Goal: Task Accomplishment & Management: Manage account settings

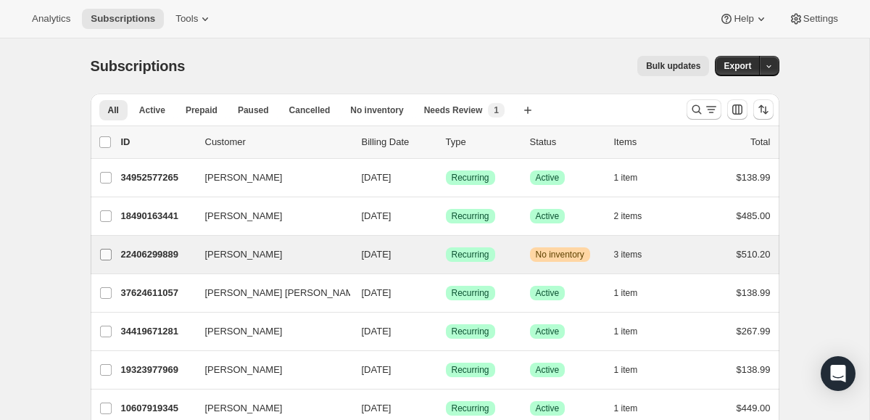
drag, startPoint x: 172, startPoint y: 256, endPoint x: 100, endPoint y: 236, distance: 74.6
click at [172, 256] on p "22406299889" at bounding box center [157, 254] width 72 height 14
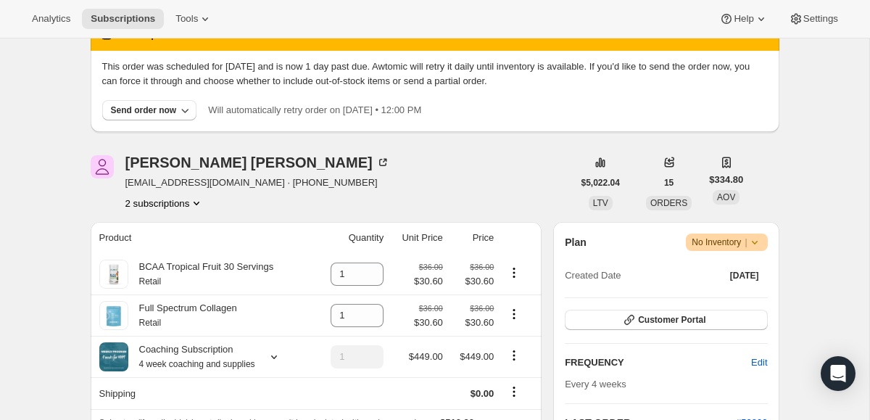
scroll to position [207, 0]
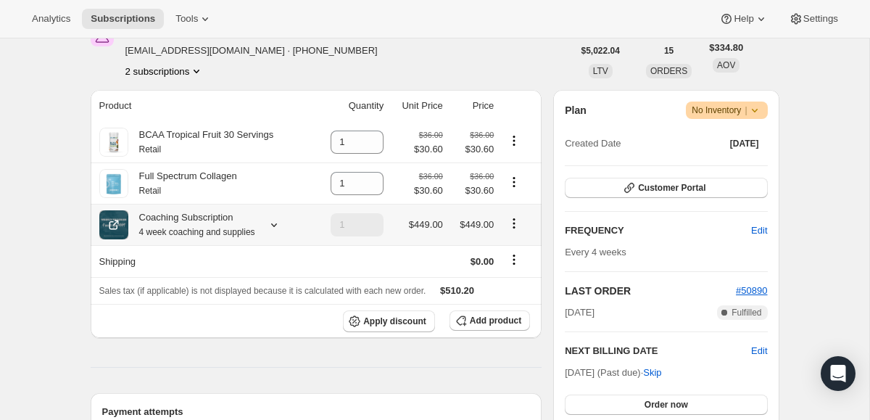
click at [191, 233] on small "4 week coaching and supplies" at bounding box center [197, 232] width 116 height 10
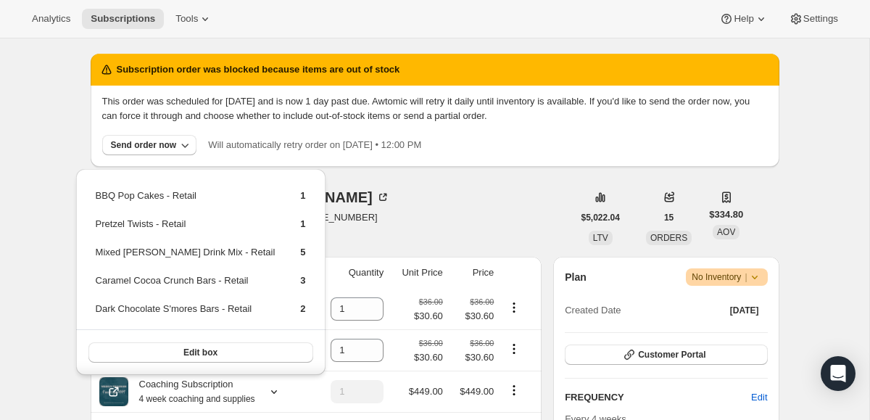
scroll to position [39, 0]
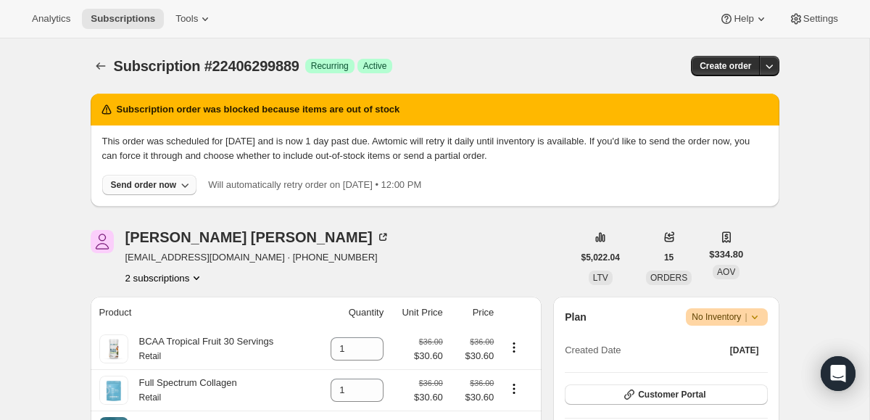
click at [156, 186] on div "Send order now" at bounding box center [144, 185] width 66 height 12
click at [138, 215] on span "Include sold-out items" at bounding box center [112, 214] width 91 height 11
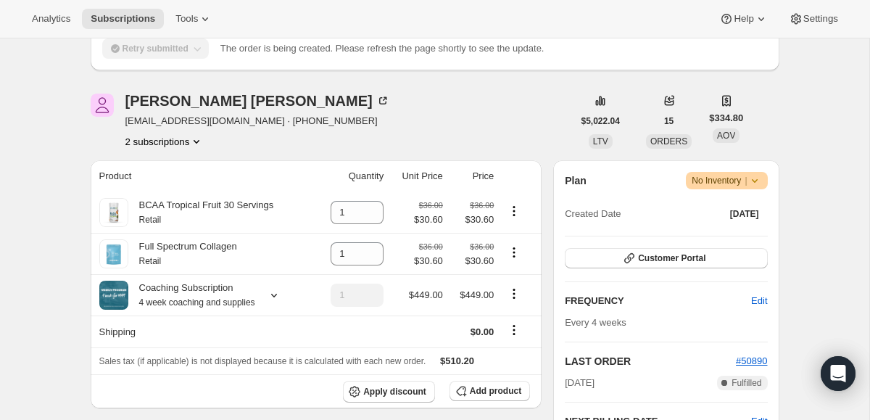
scroll to position [179, 0]
click at [220, 304] on small "4 week coaching and supplies" at bounding box center [197, 303] width 116 height 10
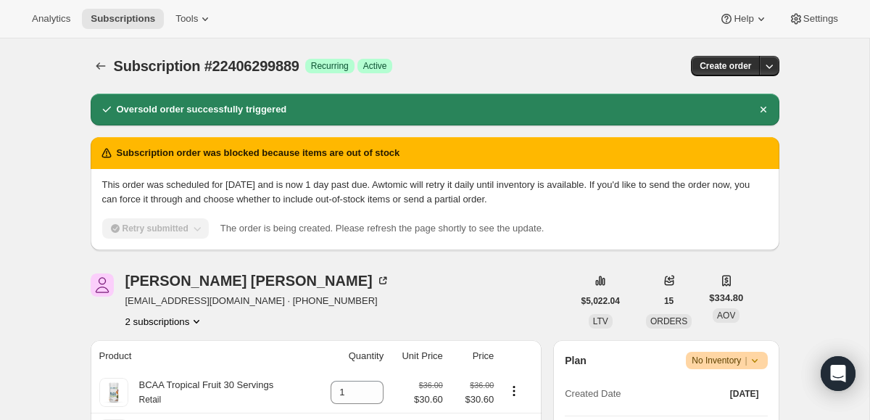
scroll to position [0, 0]
click at [102, 65] on icon "Subscriptions" at bounding box center [101, 66] width 14 height 14
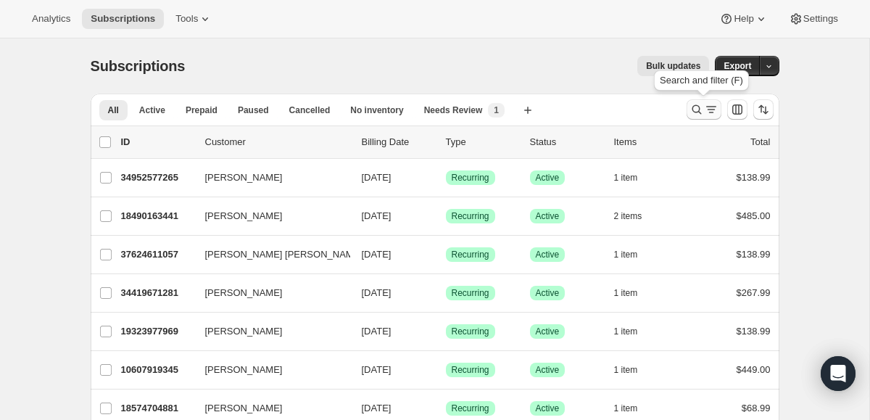
click at [702, 109] on icon "Search and filter results" at bounding box center [696, 109] width 14 height 14
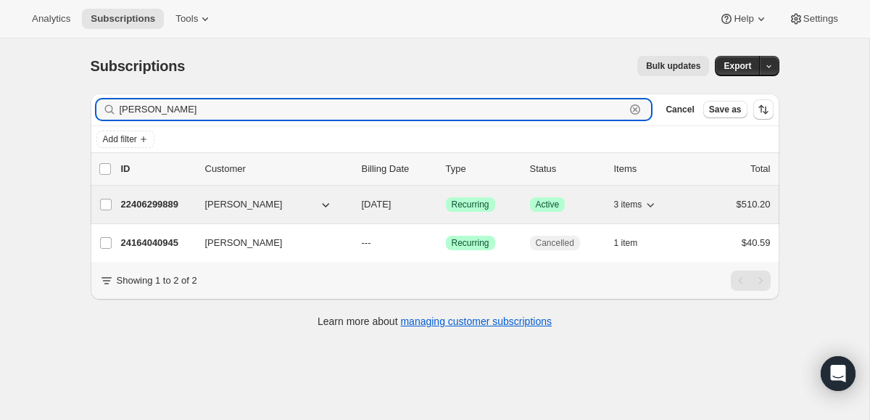
type input "[PERSON_NAME]"
click at [167, 204] on p "22406299889" at bounding box center [157, 204] width 72 height 14
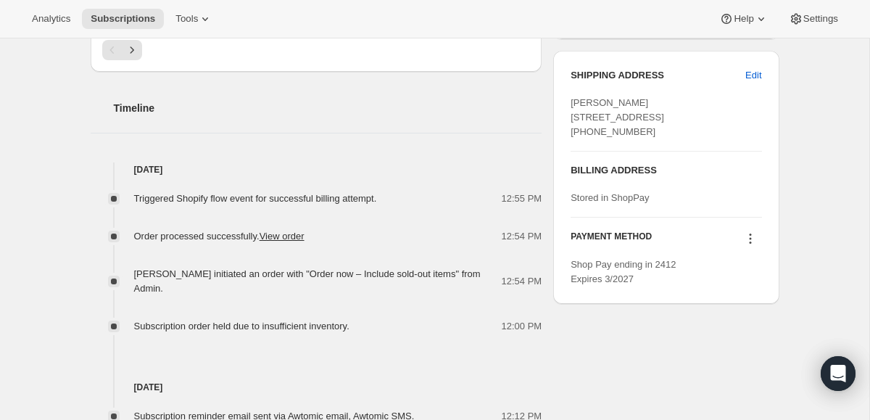
scroll to position [604, 0]
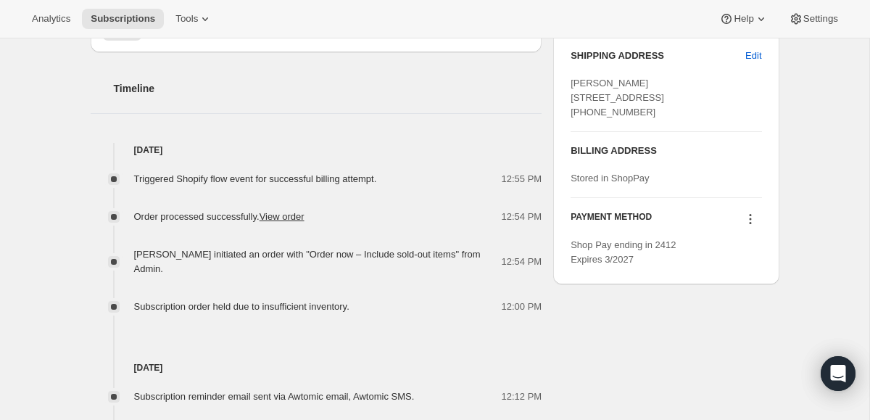
click at [299, 222] on link "View order" at bounding box center [282, 216] width 45 height 11
